Goal: Information Seeking & Learning: Learn about a topic

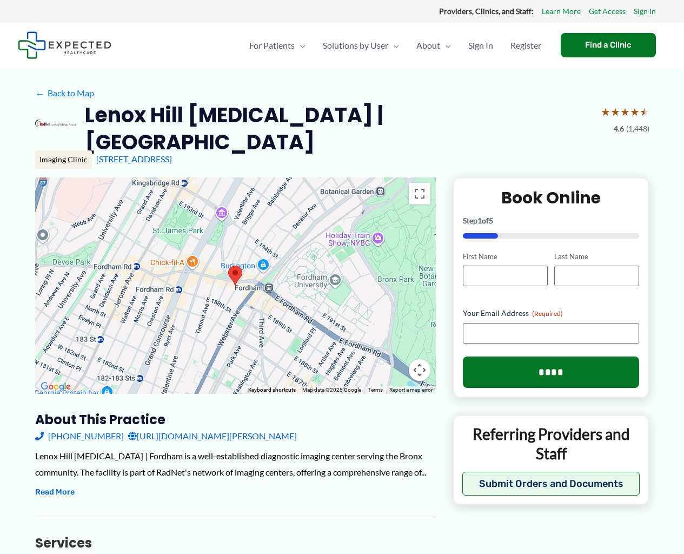
click at [664, 5] on div "Providers, Clinics, and Staff: Learn More Get Access Sign In" at bounding box center [342, 11] width 649 height 14
click at [671, 8] on div "Providers, Clinics, and Staff: Learn More Get Access Sign In" at bounding box center [342, 11] width 684 height 23
click at [168, 7] on div "Providers, Clinics, and Staff: Learn More Get Access Sign In" at bounding box center [342, 11] width 649 height 14
click at [169, 5] on div "Providers, Clinics, and Staff: Learn More Get Access Sign In" at bounding box center [342, 11] width 649 height 14
drag, startPoint x: 223, startPoint y: 16, endPoint x: 287, endPoint y: 21, distance: 64.6
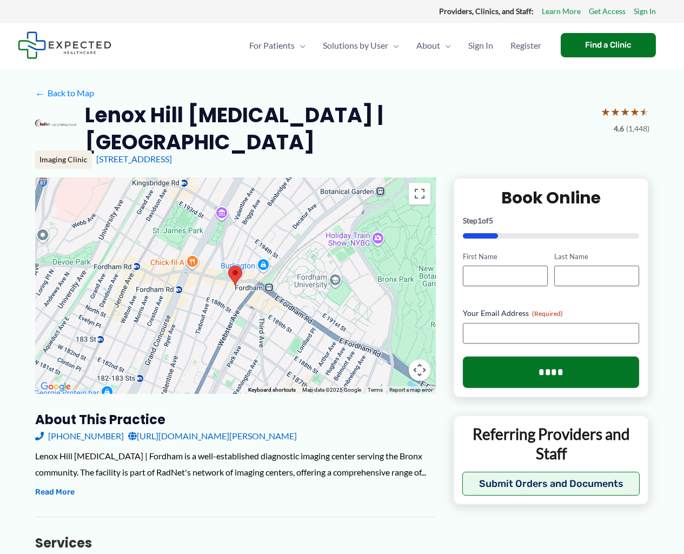
click at [260, 19] on div "Providers, Clinics, and Staff: Learn More Get Access Sign In" at bounding box center [342, 11] width 684 height 23
drag, startPoint x: 287, startPoint y: 21, endPoint x: 349, endPoint y: 24, distance: 62.3
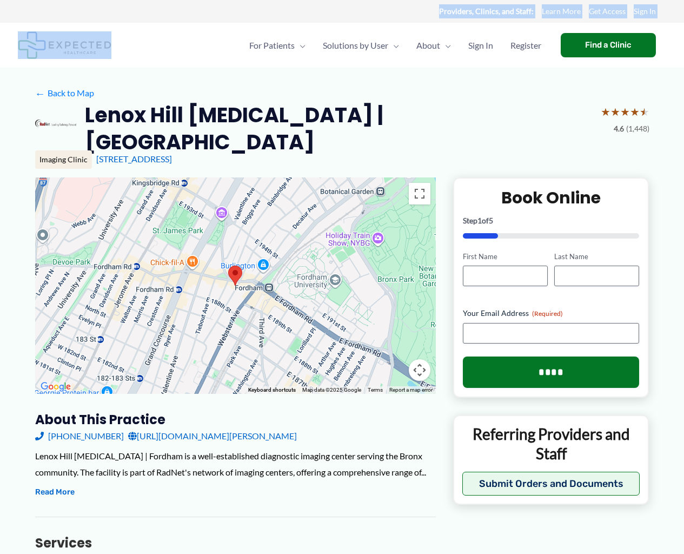
click at [264, 2] on div "Providers, Clinics, and Staff: Learn More Get Access Sign In" at bounding box center [342, 11] width 684 height 23
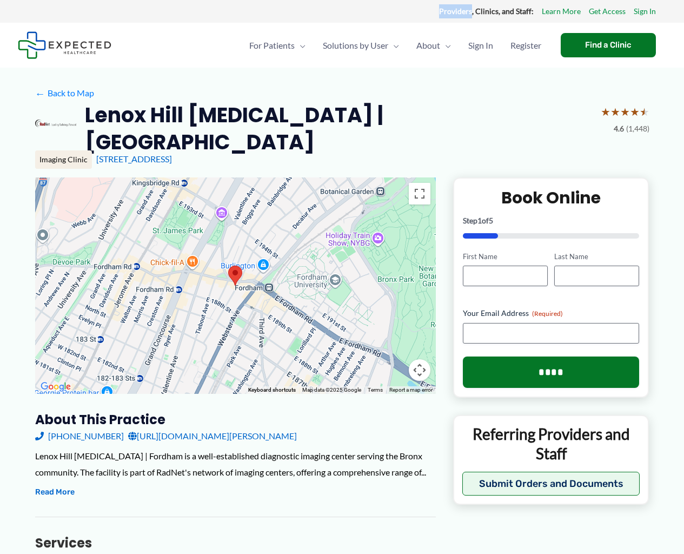
click at [264, 2] on div "Providers, Clinics, and Staff: Learn More Get Access Sign In" at bounding box center [342, 11] width 684 height 23
drag, startPoint x: 264, startPoint y: 2, endPoint x: 301, endPoint y: 0, distance: 37.4
click at [301, 0] on div "Providers, Clinics, and Staff: Learn More Get Access Sign In" at bounding box center [342, 11] width 684 height 23
click at [679, 3] on div "Providers, Clinics, and Staff: Learn More Get Access Sign In" at bounding box center [342, 11] width 684 height 23
click at [679, 2] on div "Providers, Clinics, and Staff: Learn More Get Access Sign In" at bounding box center [342, 11] width 684 height 23
